Goal: Transaction & Acquisition: Purchase product/service

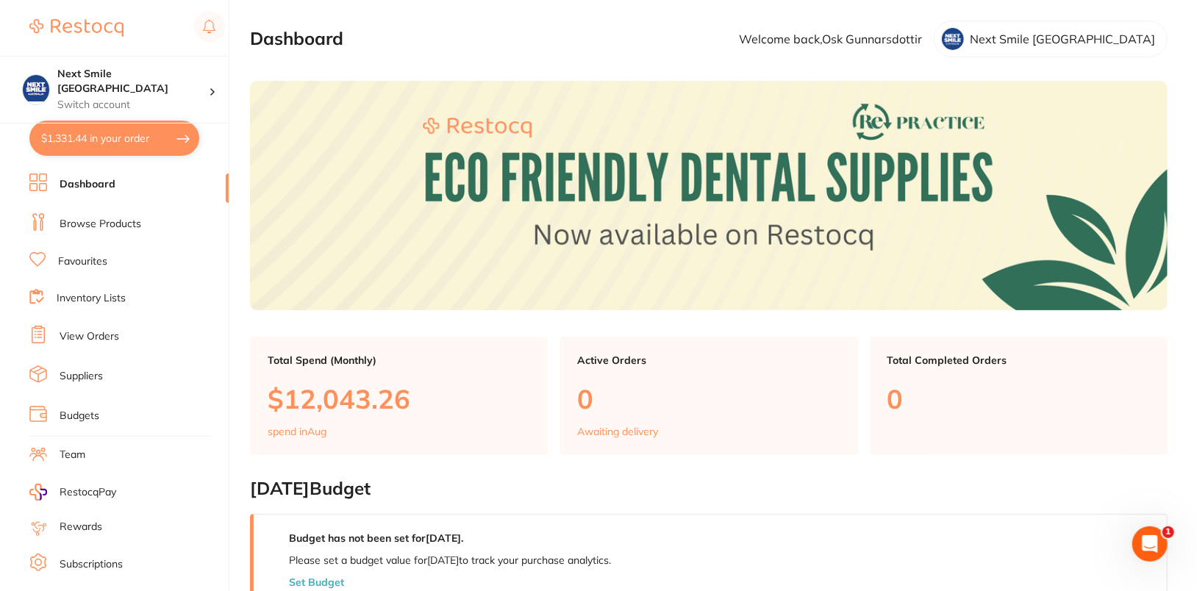
click at [98, 146] on button "$1,331.44 in your order" at bounding box center [114, 138] width 170 height 35
checkbox input "true"
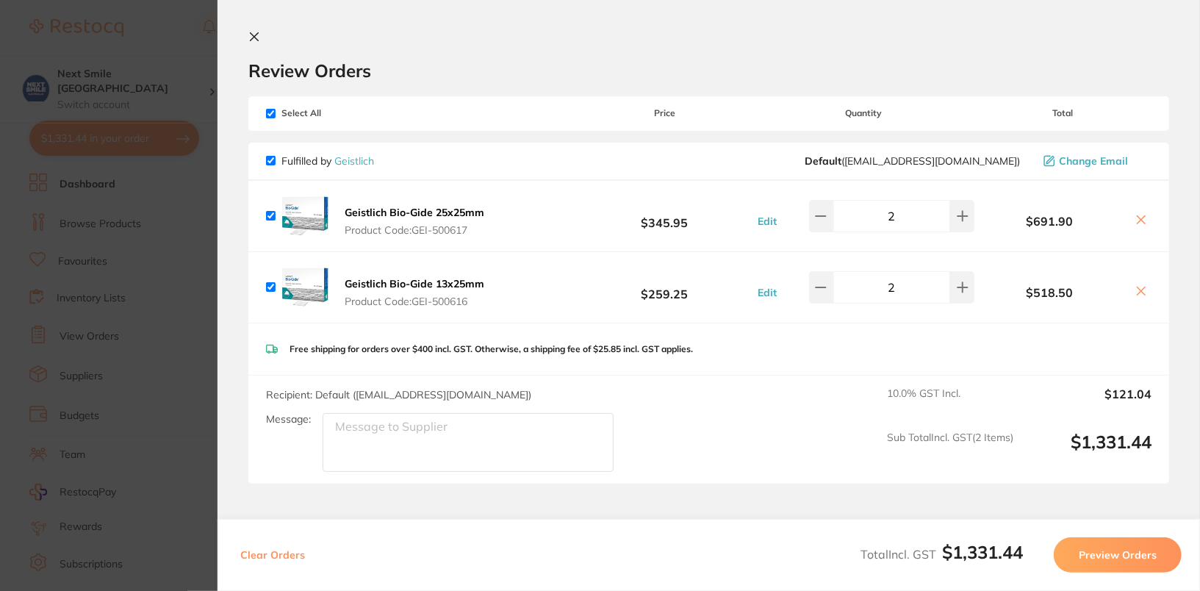
scroll to position [99, 0]
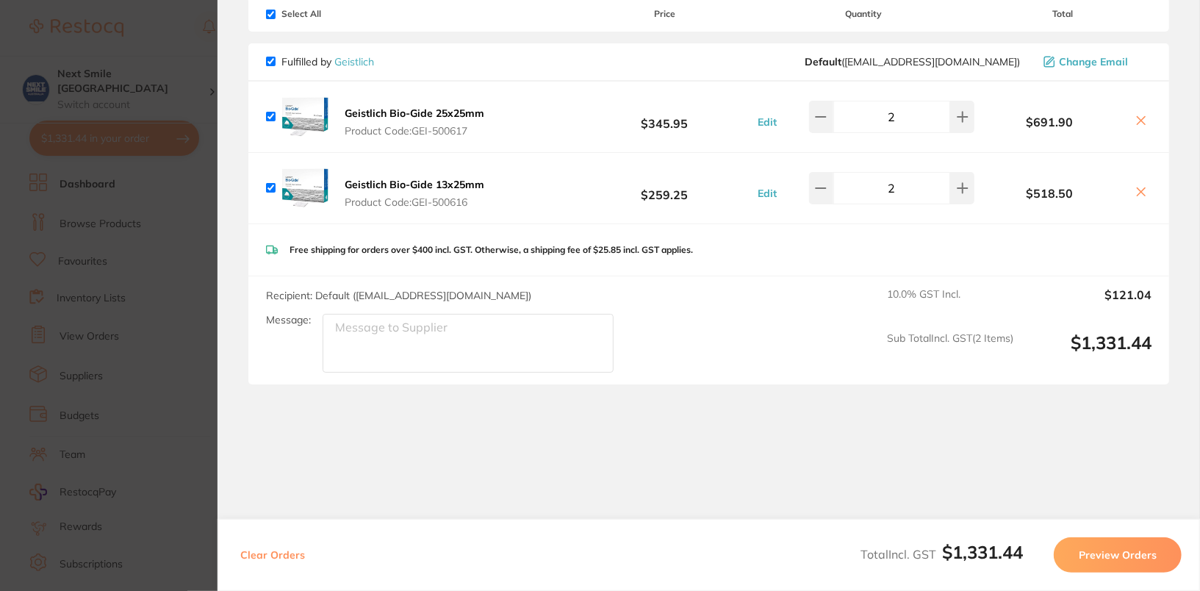
click at [1153, 559] on button "Preview Orders" at bounding box center [1118, 554] width 128 height 35
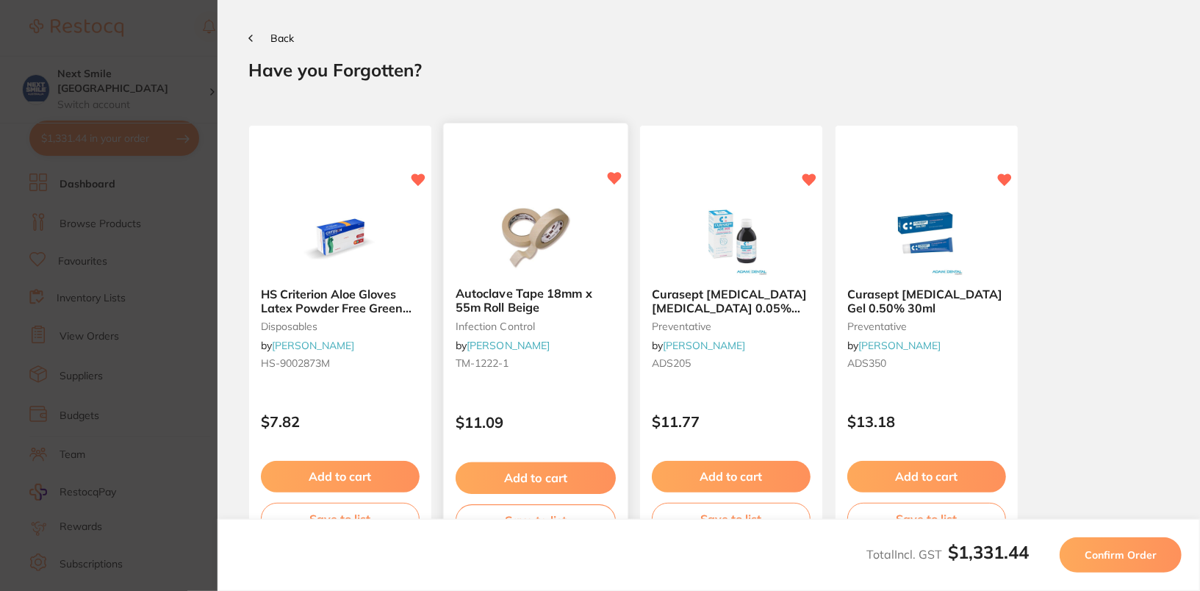
scroll to position [0, 0]
click at [1131, 554] on span "Confirm Order" at bounding box center [1121, 554] width 72 height 13
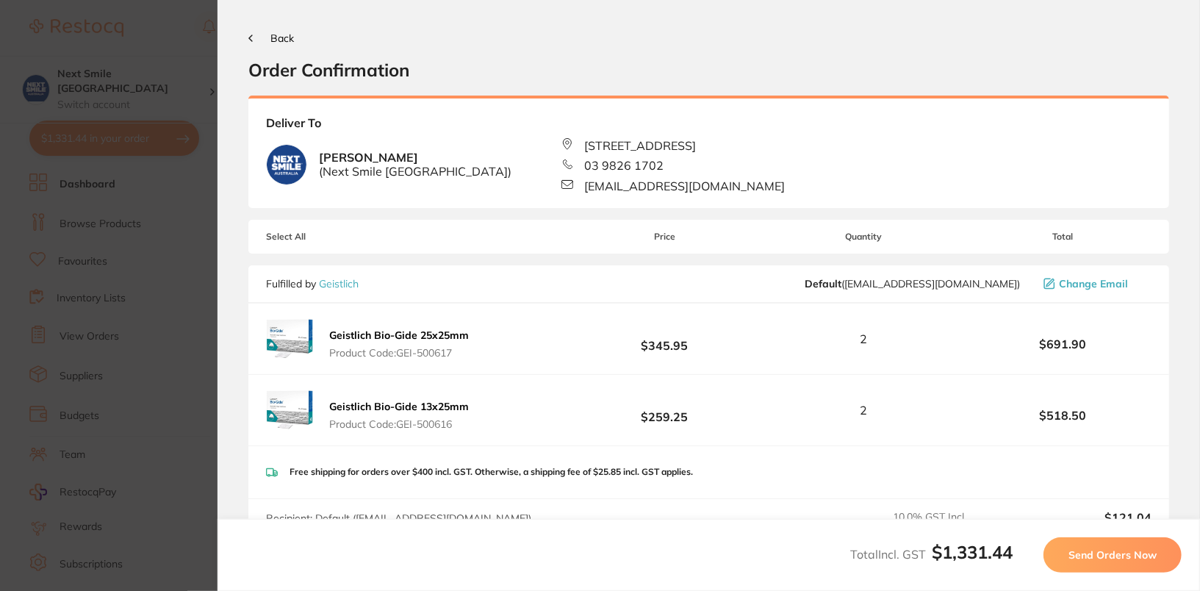
click at [1139, 566] on button "Send Orders Now" at bounding box center [1113, 554] width 138 height 35
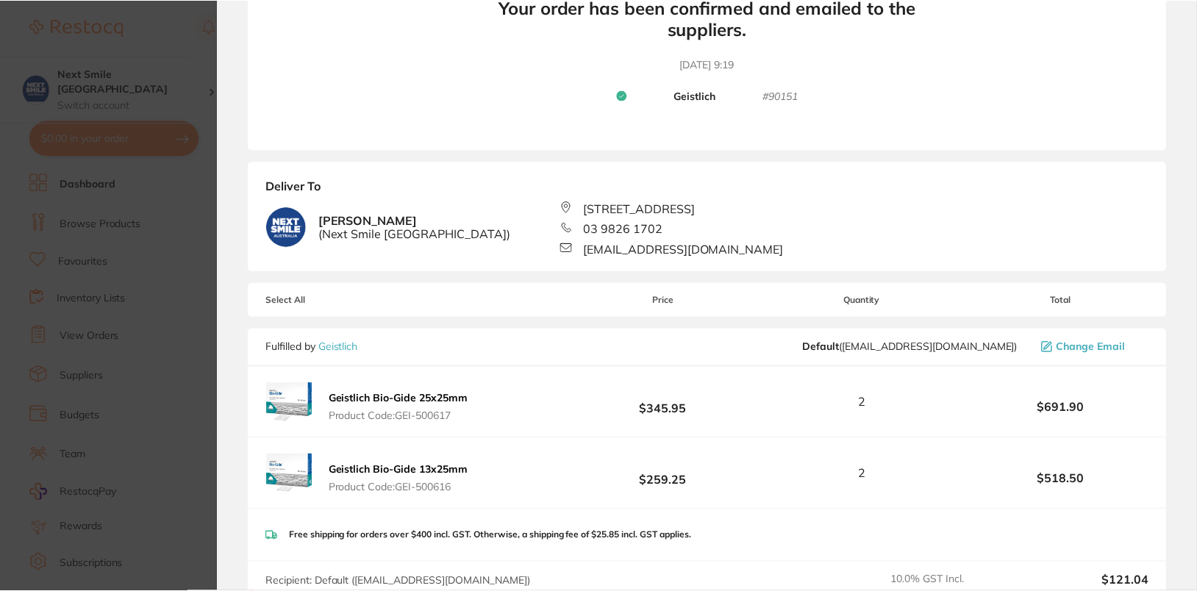
scroll to position [167, 0]
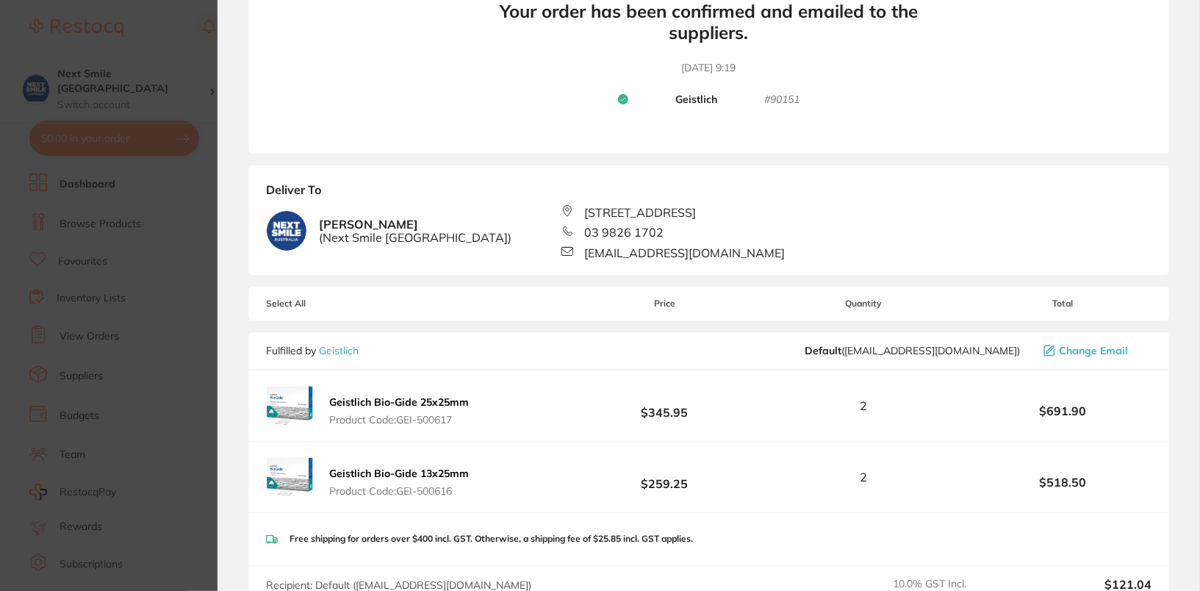
click at [148, 124] on section "Update RRP Set your pre negotiated price for this item. Item Agreed RRP (excl. …" at bounding box center [600, 295] width 1200 height 591
